Goal: Task Accomplishment & Management: Manage account settings

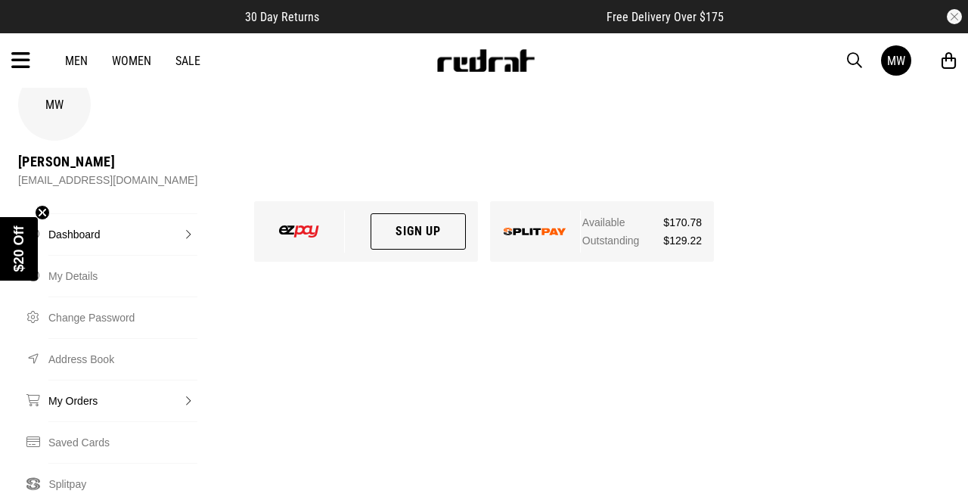
scroll to position [36, 0]
click at [73, 398] on link "My Orders" at bounding box center [122, 401] width 149 height 42
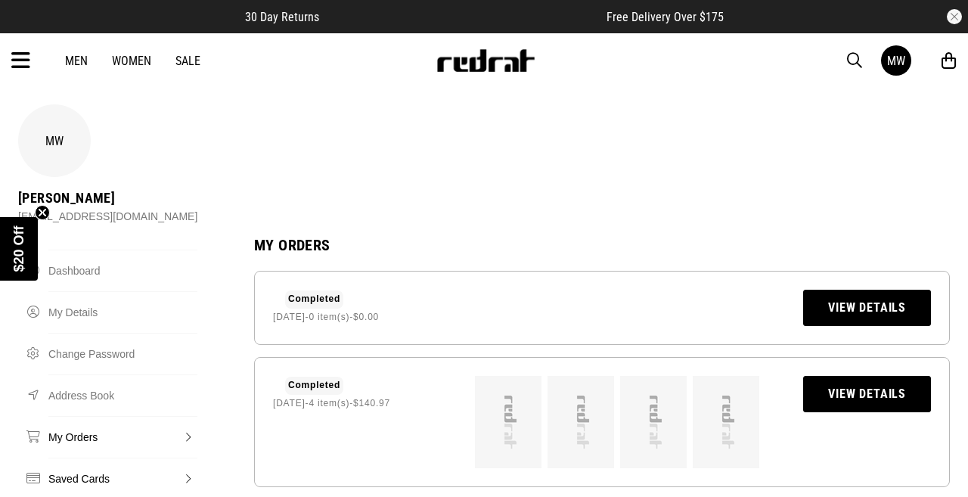
click at [64, 480] on link "Saved Cards" at bounding box center [122, 478] width 149 height 42
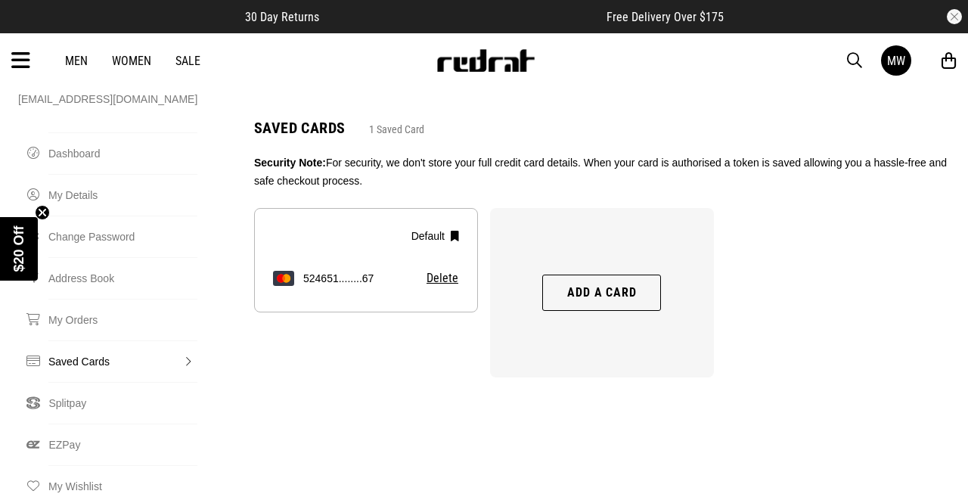
scroll to position [118, 0]
click at [61, 405] on link "Splitpay" at bounding box center [122, 402] width 148 height 42
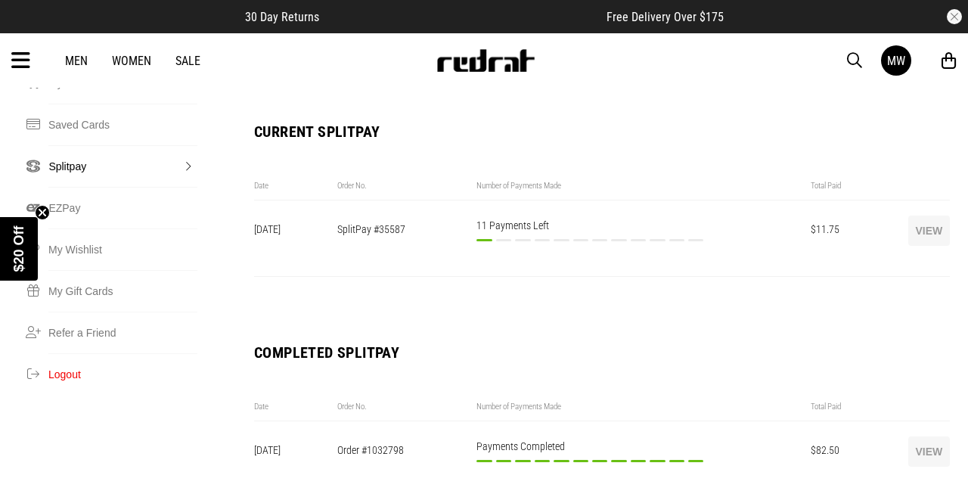
scroll to position [369, 0]
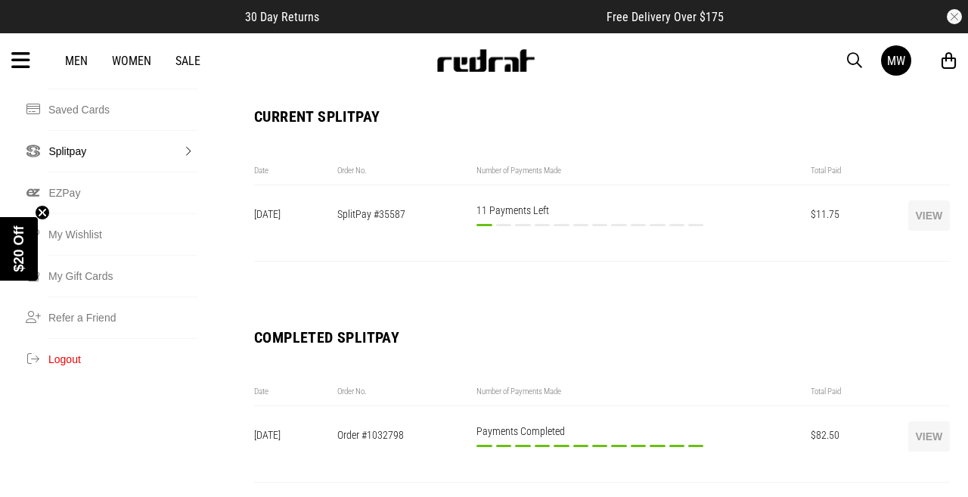
click at [928, 208] on button "View" at bounding box center [929, 215] width 42 height 30
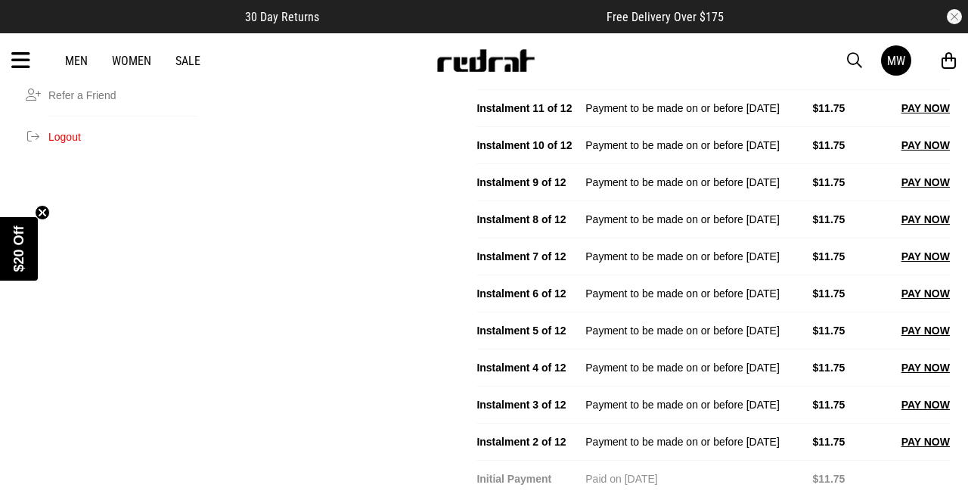
scroll to position [601, 0]
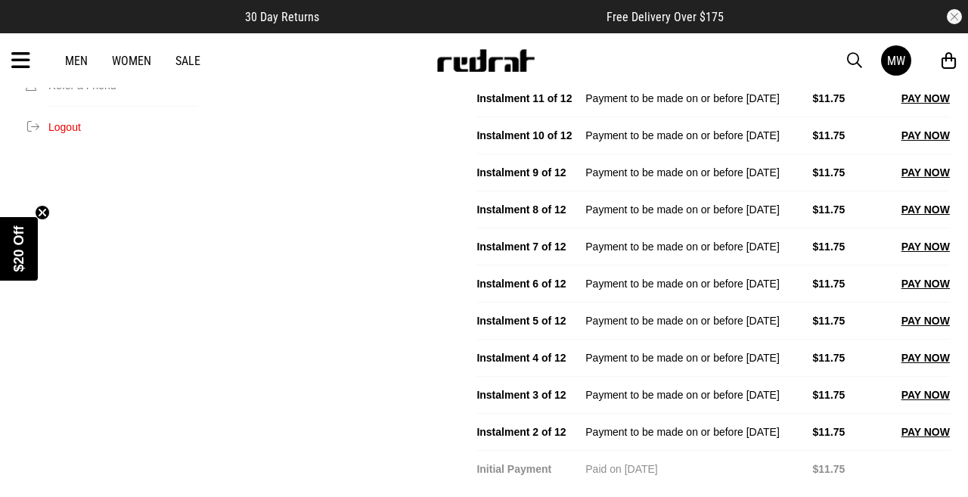
click at [934, 433] on button "PAY NOW" at bounding box center [925, 432] width 48 height 18
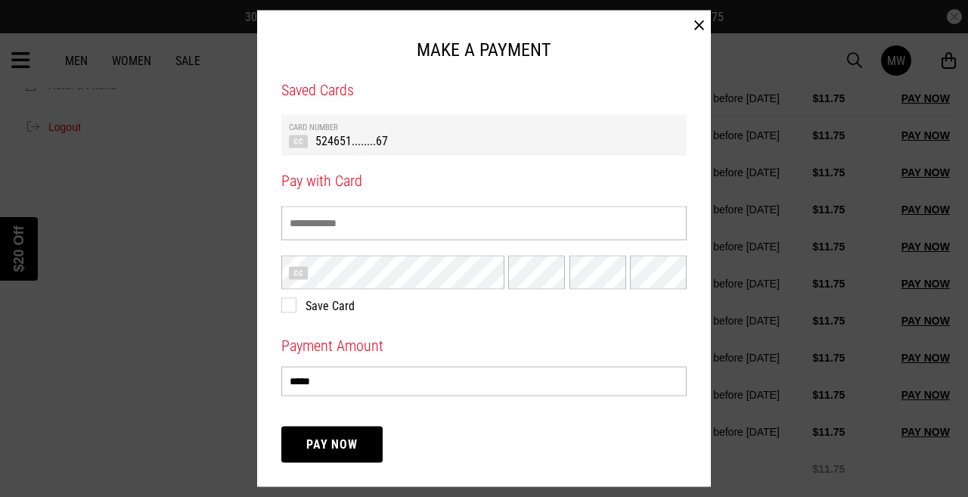
click at [479, 146] on td "524651........67" at bounding box center [484, 140] width 390 height 16
click at [302, 450] on button "Pay Now" at bounding box center [331, 444] width 101 height 36
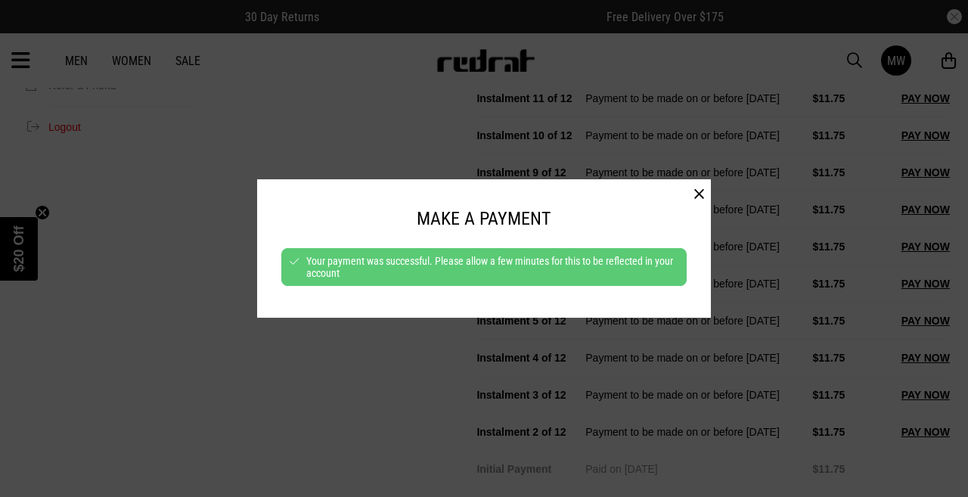
click at [699, 191] on button "button" at bounding box center [698, 194] width 23 height 30
